Goal: Transaction & Acquisition: Purchase product/service

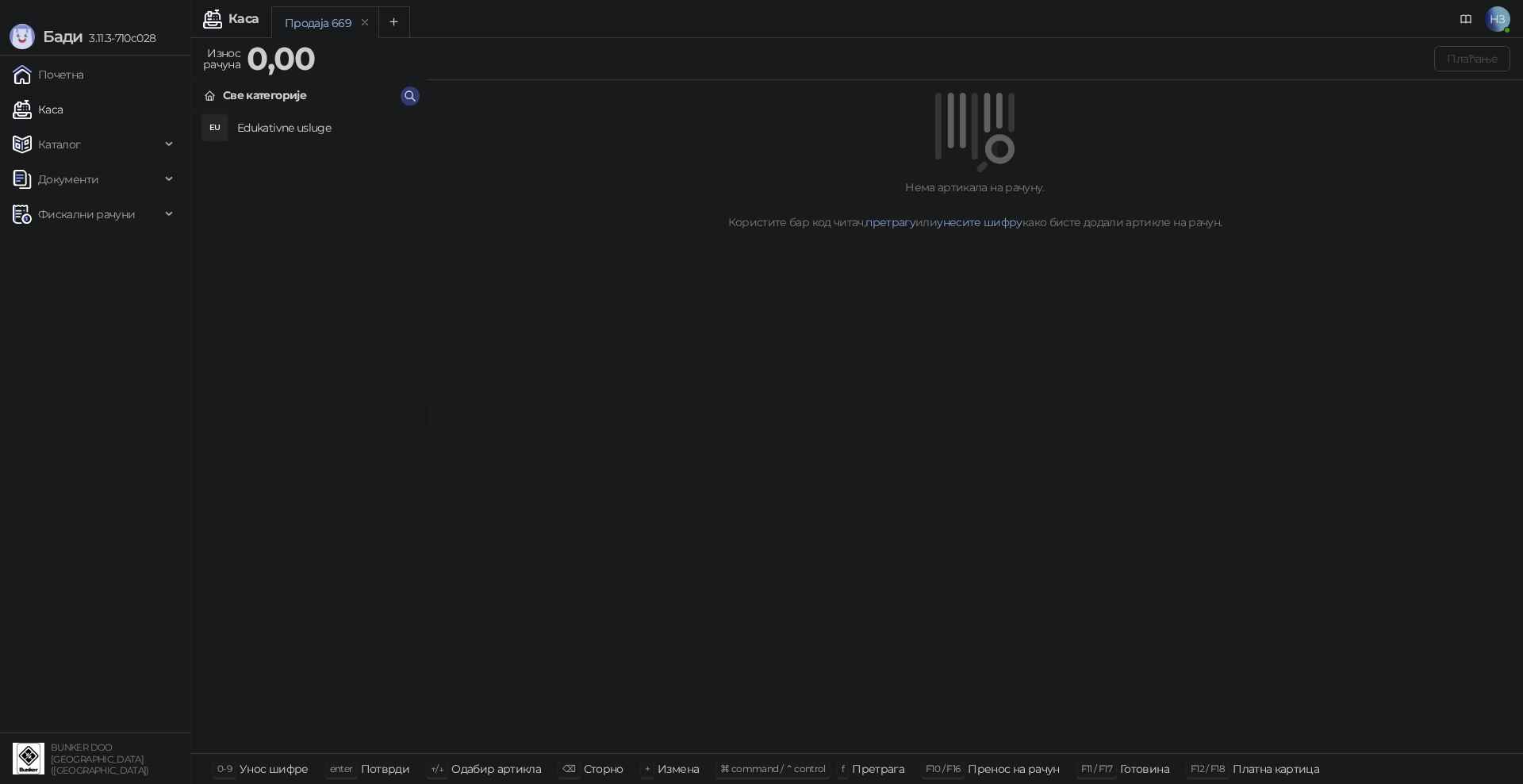
click at [318, 135] on h4 "Edukativne usluge" at bounding box center [325, 127] width 176 height 26
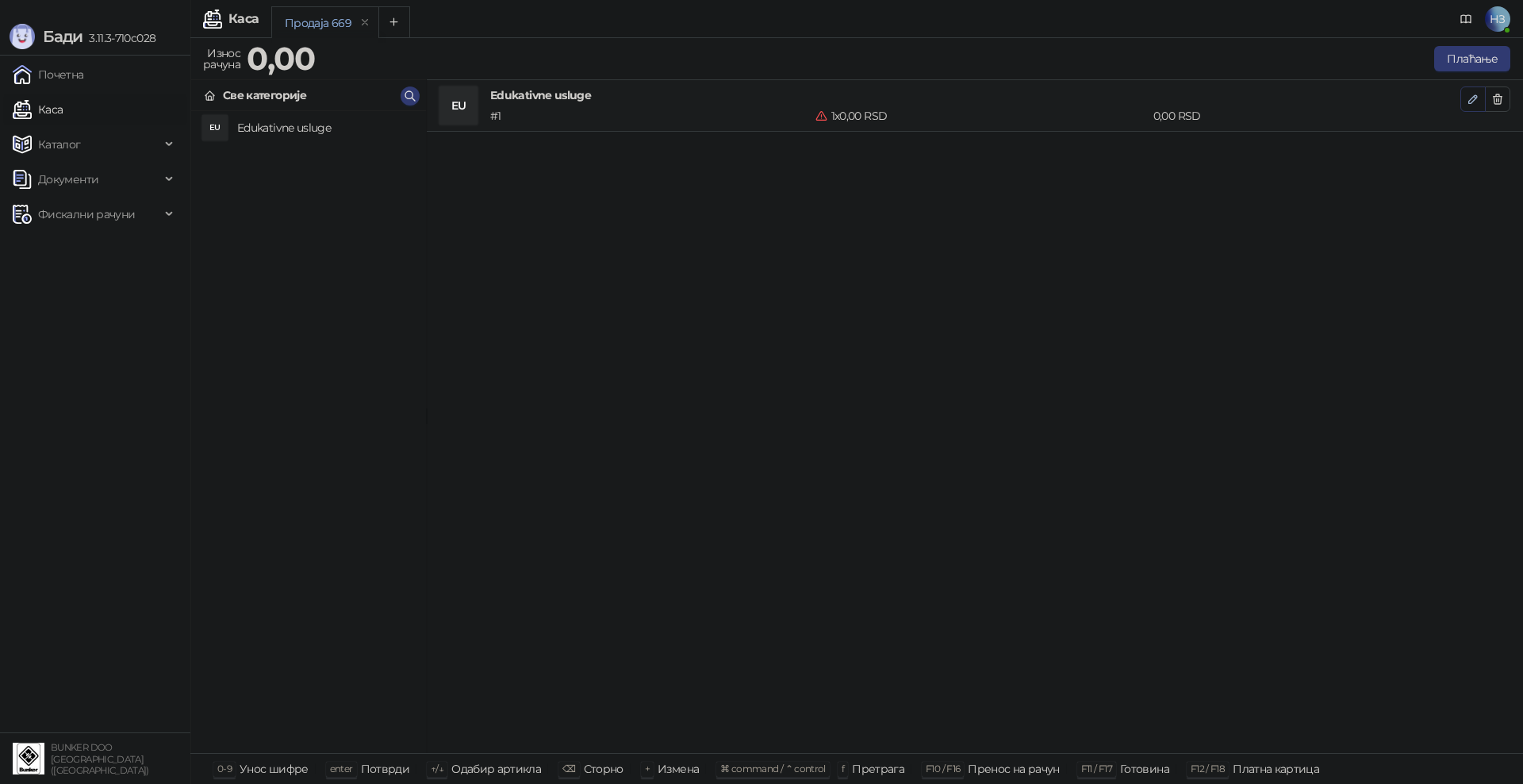
click at [1479, 96] on icon "button" at bounding box center [1472, 99] width 12 height 12
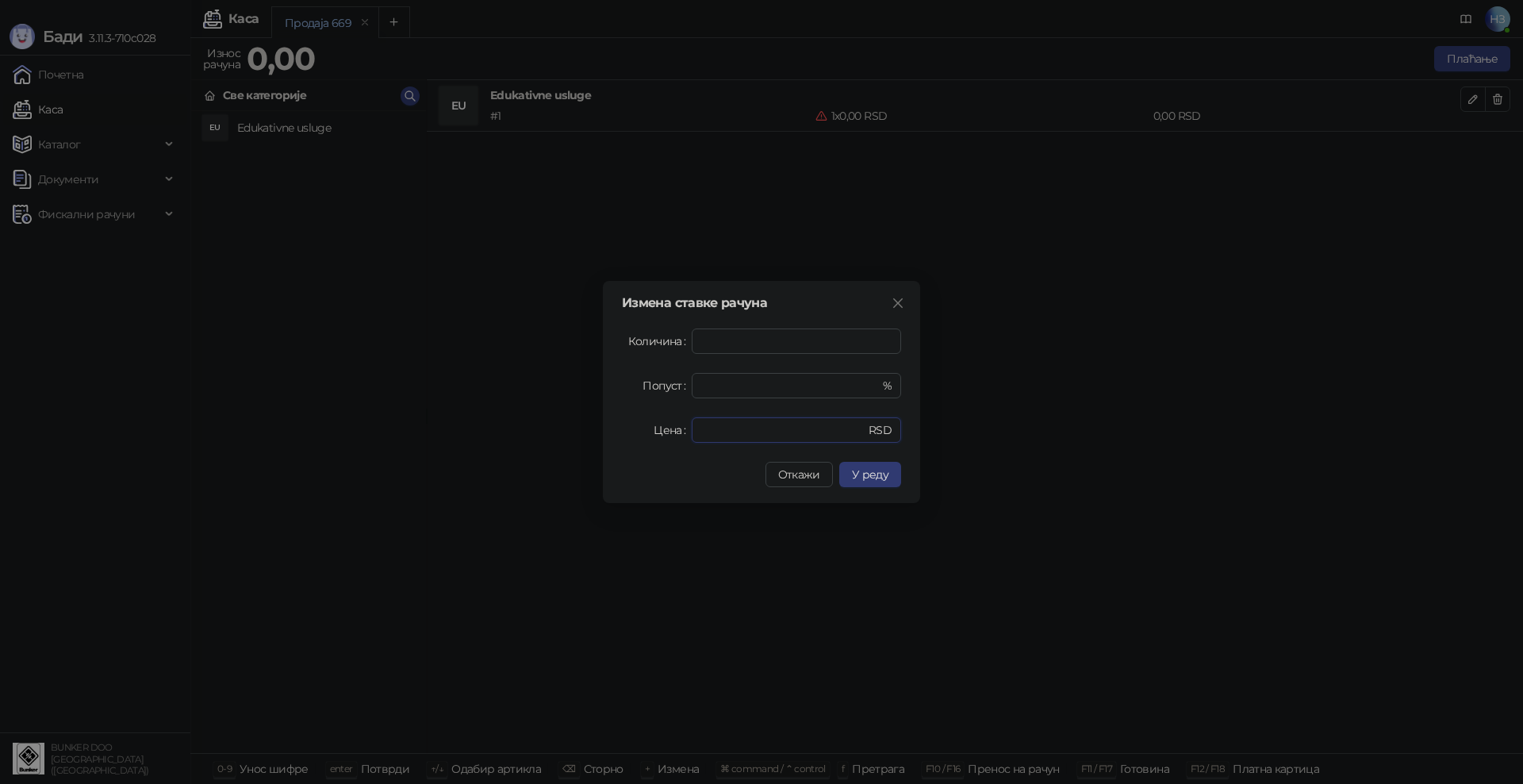
drag, startPoint x: 737, startPoint y: 431, endPoint x: 674, endPoint y: 424, distance: 63.4
click at [674, 424] on div "Цена * RSD" at bounding box center [762, 430] width 280 height 26
type input "****"
click at [860, 471] on span "У реду" at bounding box center [870, 474] width 36 height 14
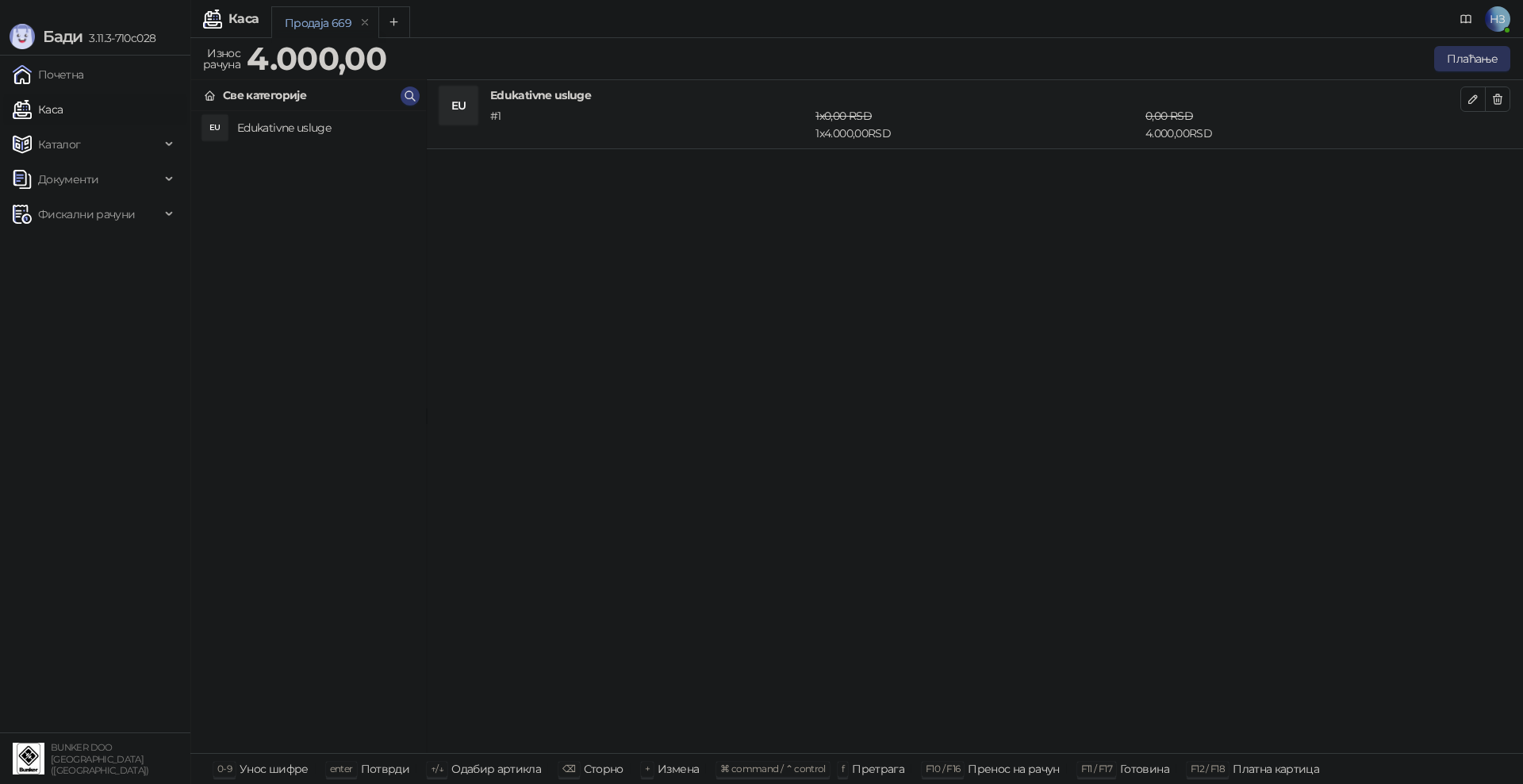
click at [1470, 57] on button "Плаћање" at bounding box center [1472, 58] width 77 height 26
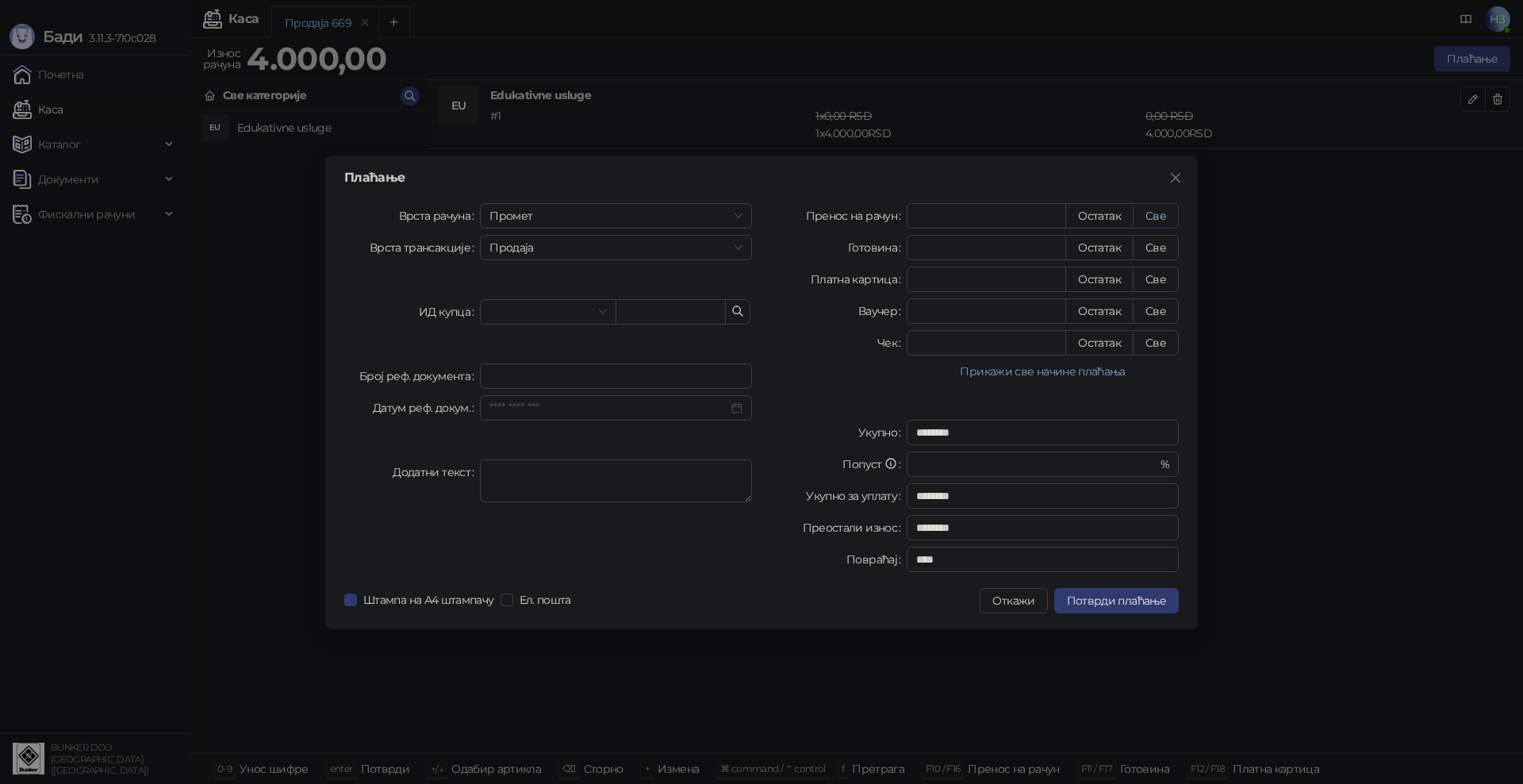
click at [1145, 221] on button "Све" at bounding box center [1155, 215] width 46 height 26
type input "****"
click at [1108, 614] on div "Плаћање Врста рачуна Промет Врста трансакције Продаја ИД купца Број реф. докуме…" at bounding box center [762, 392] width 873 height 474
click at [1104, 604] on span "Потврди плаћање" at bounding box center [1117, 600] width 100 height 14
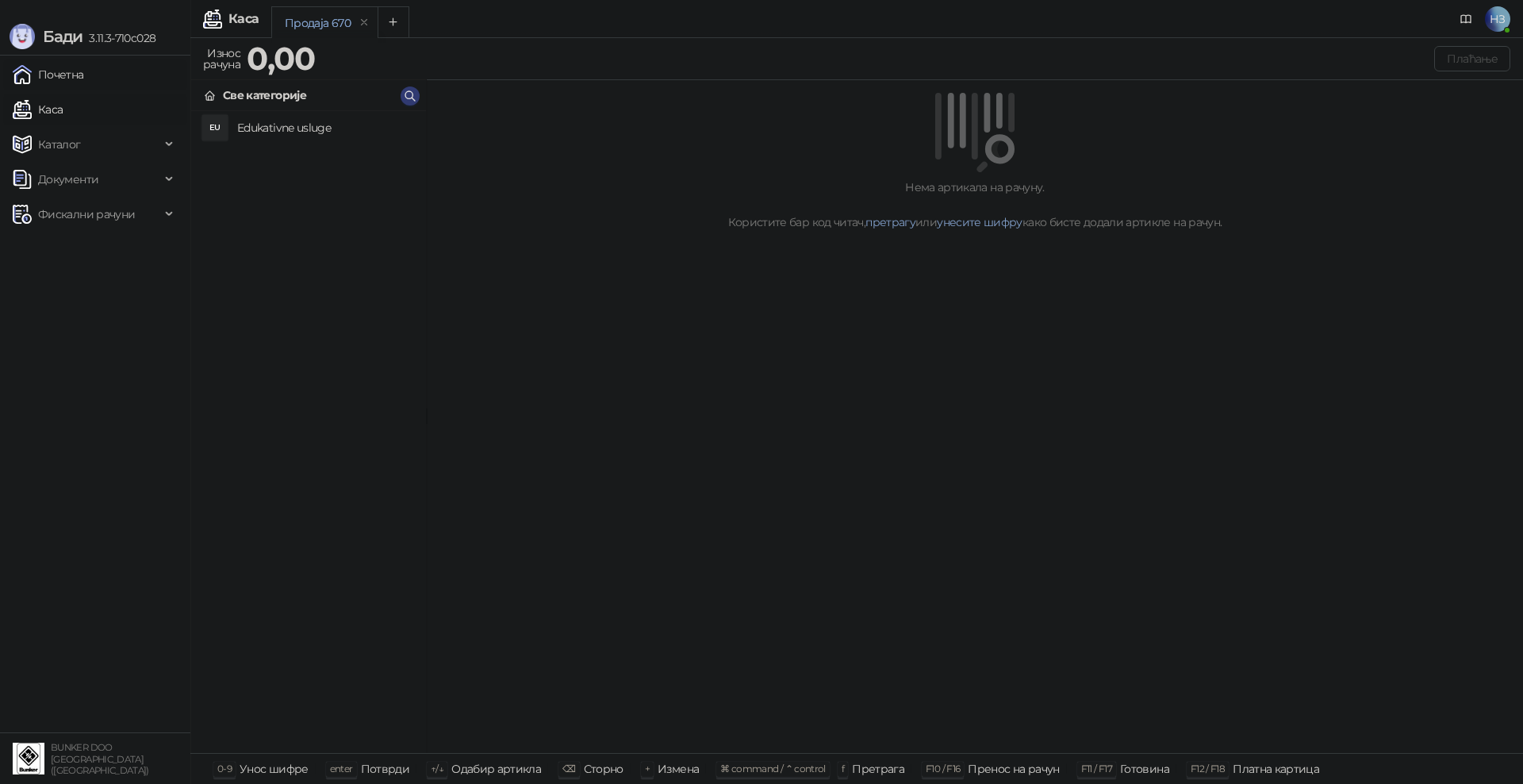
click at [66, 72] on link "Почетна" at bounding box center [48, 74] width 72 height 32
